Goal: Task Accomplishment & Management: Manage account settings

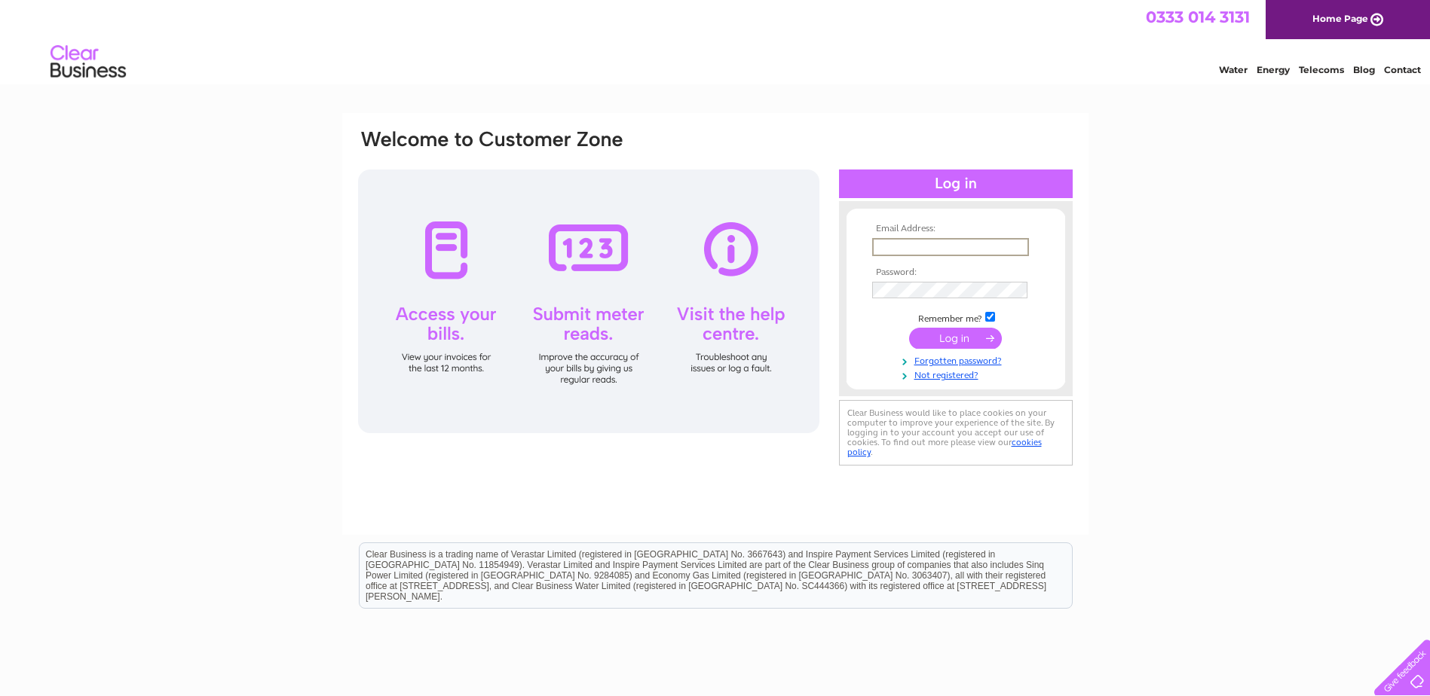
click at [927, 248] on input "text" at bounding box center [950, 247] width 157 height 18
type input "[EMAIL_ADDRESS][DOMAIN_NAME]"
click at [937, 344] on input "submit" at bounding box center [955, 336] width 93 height 21
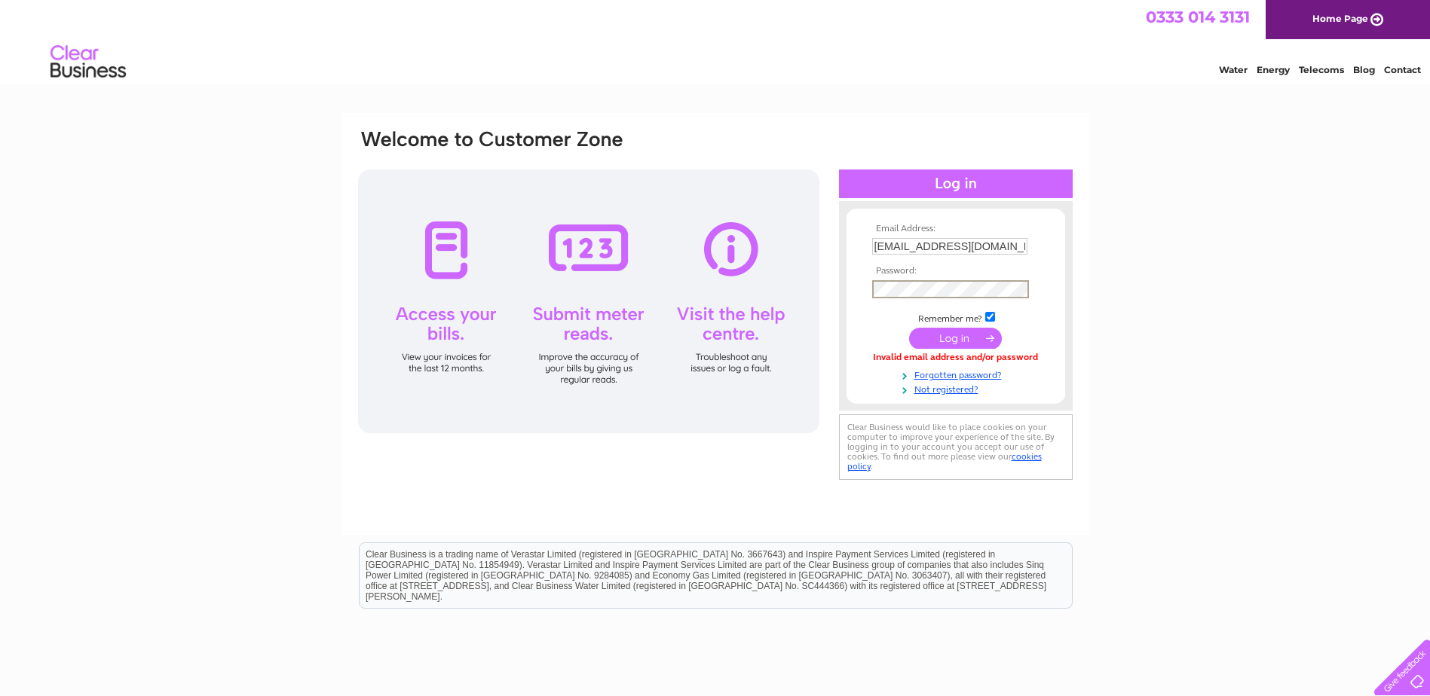
click at [936, 344] on input "submit" at bounding box center [955, 338] width 93 height 21
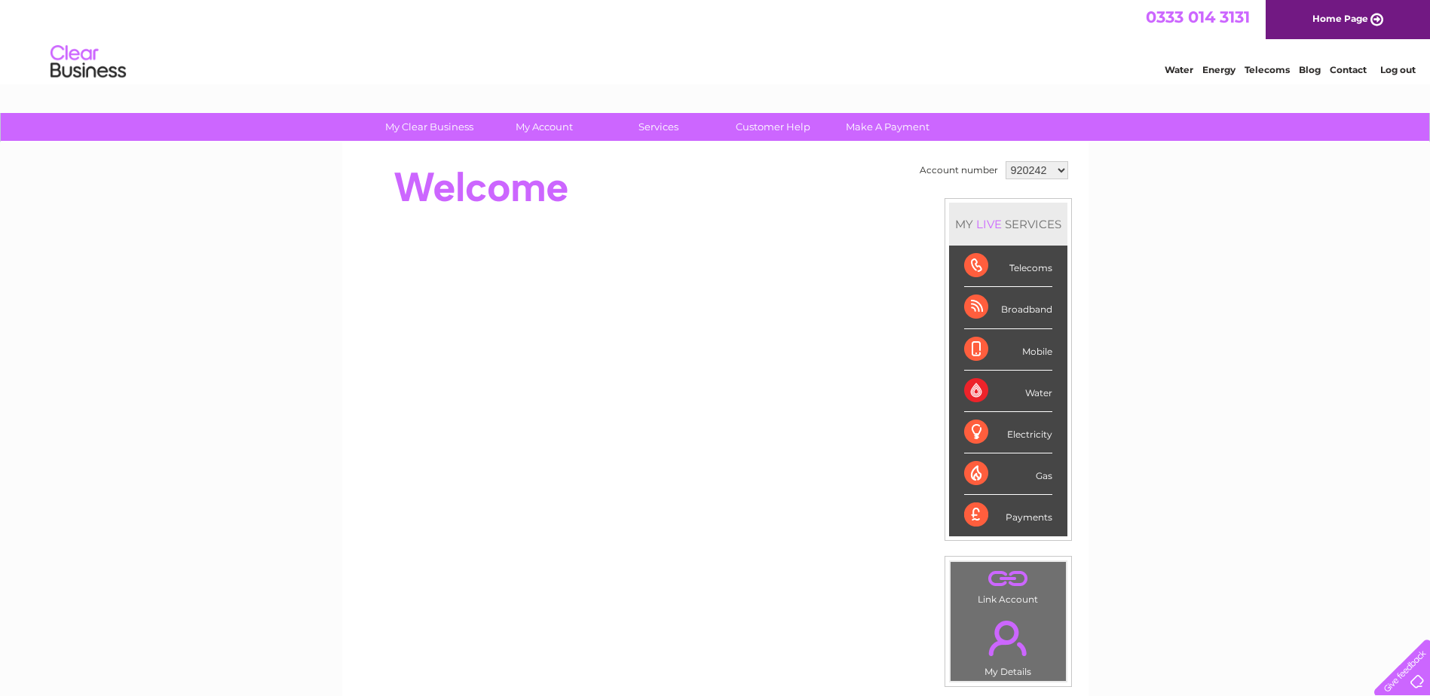
drag, startPoint x: 1301, startPoint y: 145, endPoint x: 1351, endPoint y: 149, distance: 49.9
click at [1351, 149] on div "My Clear Business Login Details My Details My Preferences Link Account My Accou…" at bounding box center [715, 536] width 1430 height 847
click at [1056, 176] on select "920242 1138560" at bounding box center [1036, 170] width 63 height 18
select select "1138560"
click at [1005, 161] on select "920242 1138560" at bounding box center [1036, 170] width 63 height 18
